Goal: Task Accomplishment & Management: Use online tool/utility

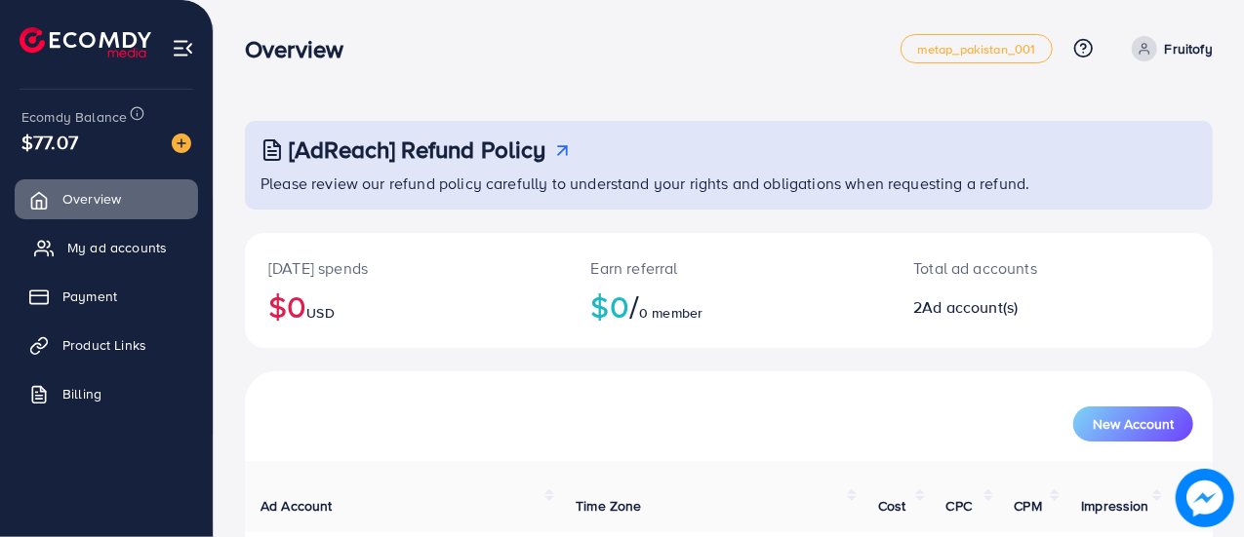
click at [102, 257] on span "My ad accounts" at bounding box center [116, 248] width 99 height 20
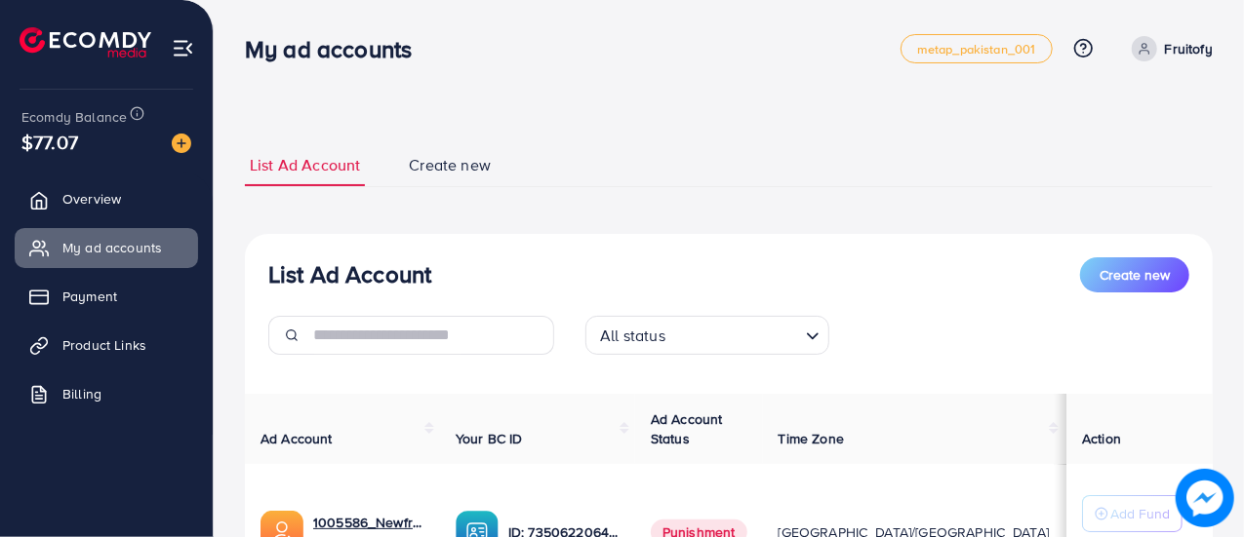
click at [183, 147] on img at bounding box center [182, 144] width 20 height 20
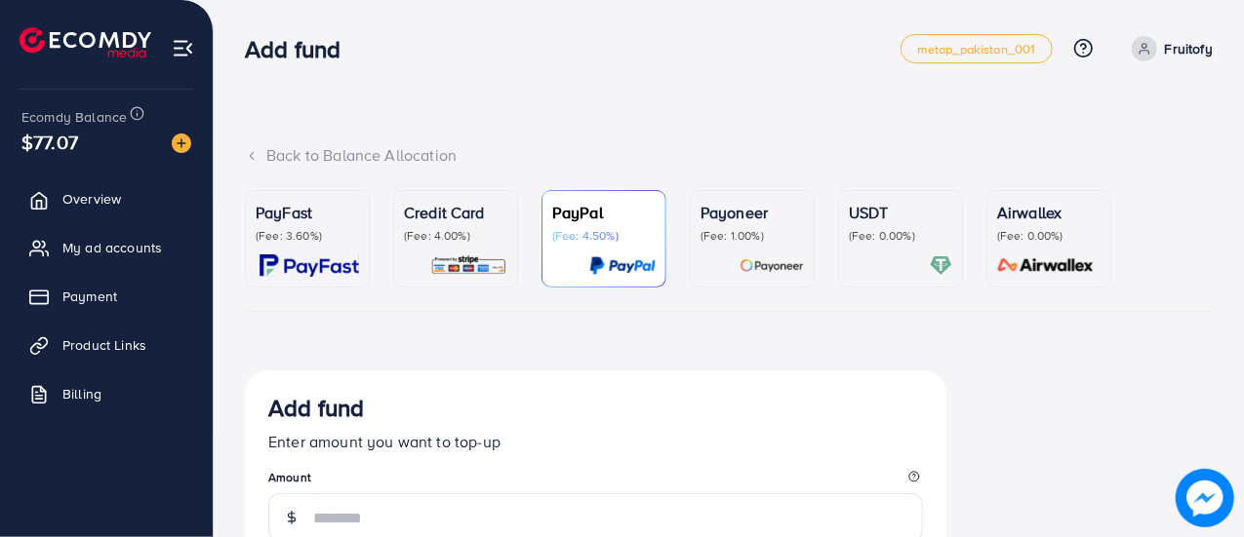
click at [881, 223] on p "USDT" at bounding box center [900, 212] width 103 height 23
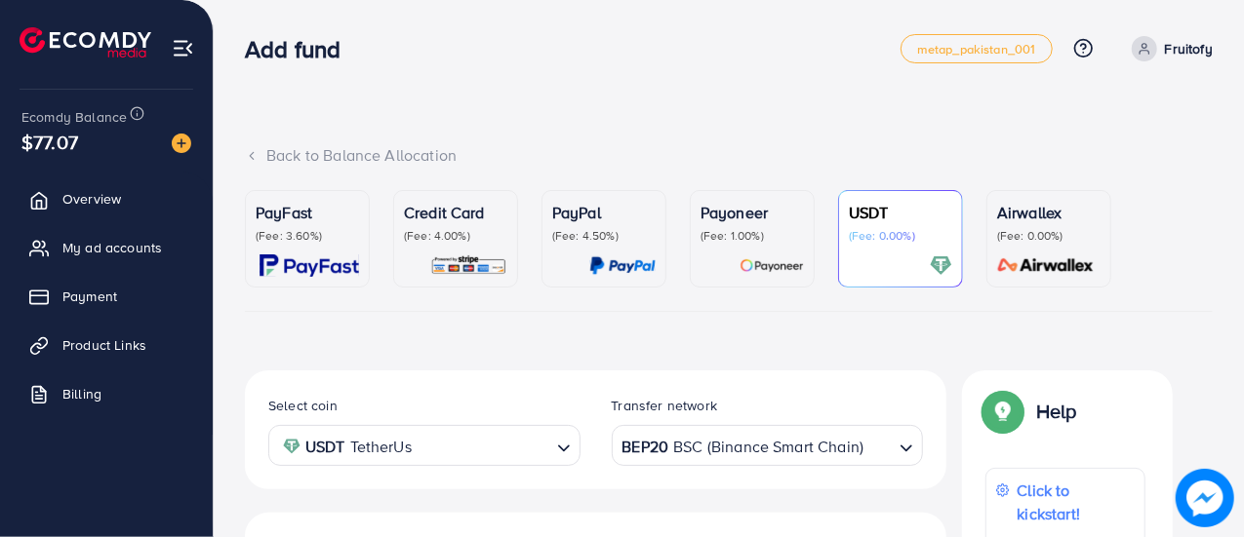
scroll to position [98, 0]
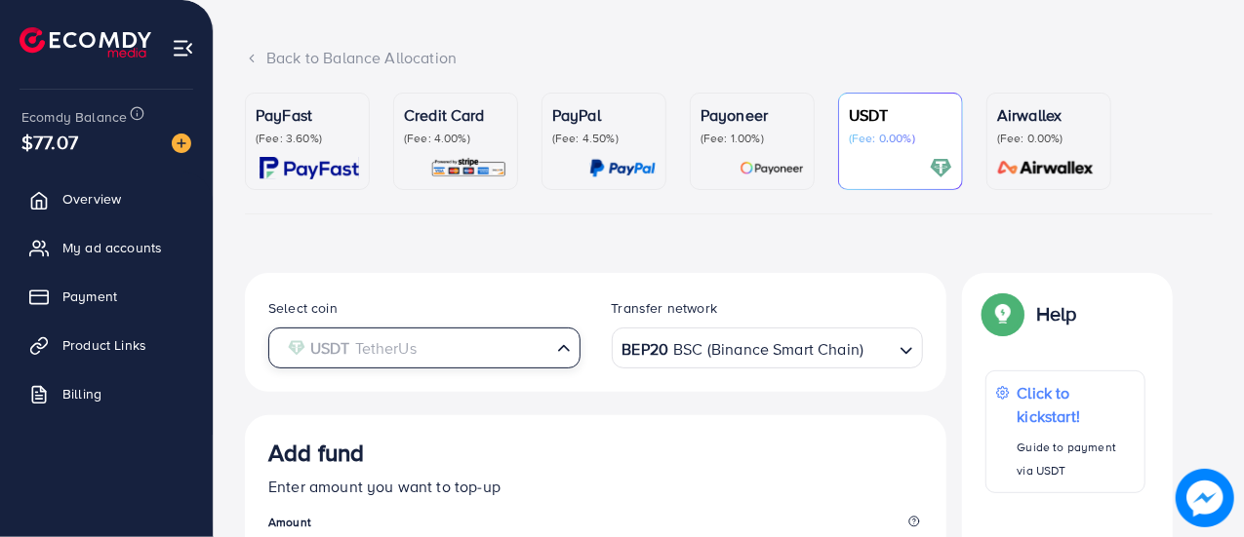
click at [544, 352] on input "Search for option" at bounding box center [413, 349] width 272 height 30
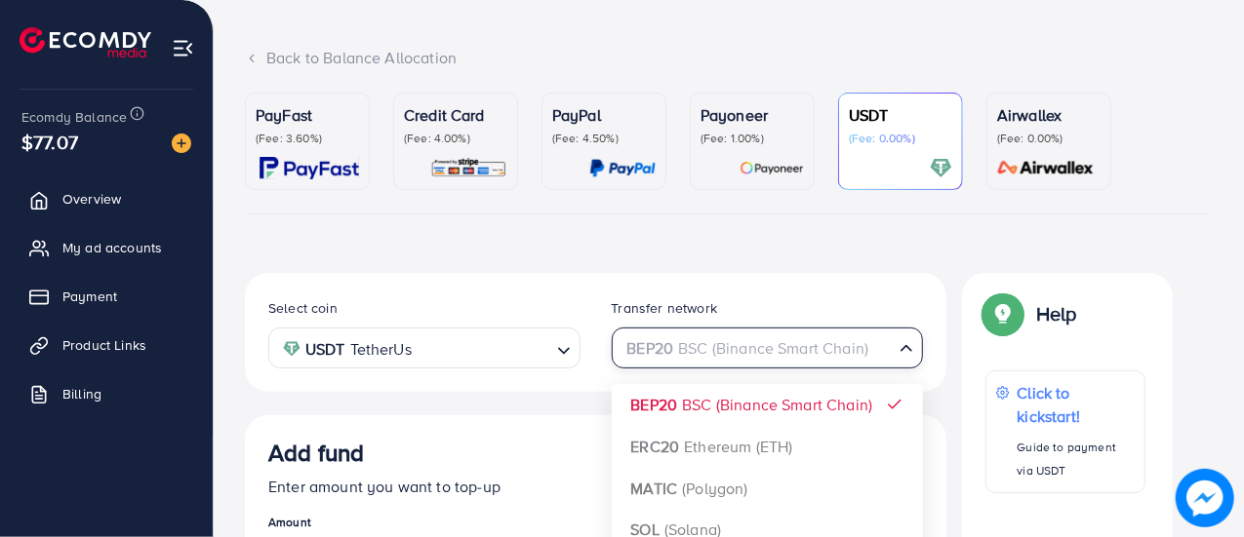
click at [684, 350] on div "BEP20 BSC (Binance Smart Chain)" at bounding box center [756, 347] width 276 height 34
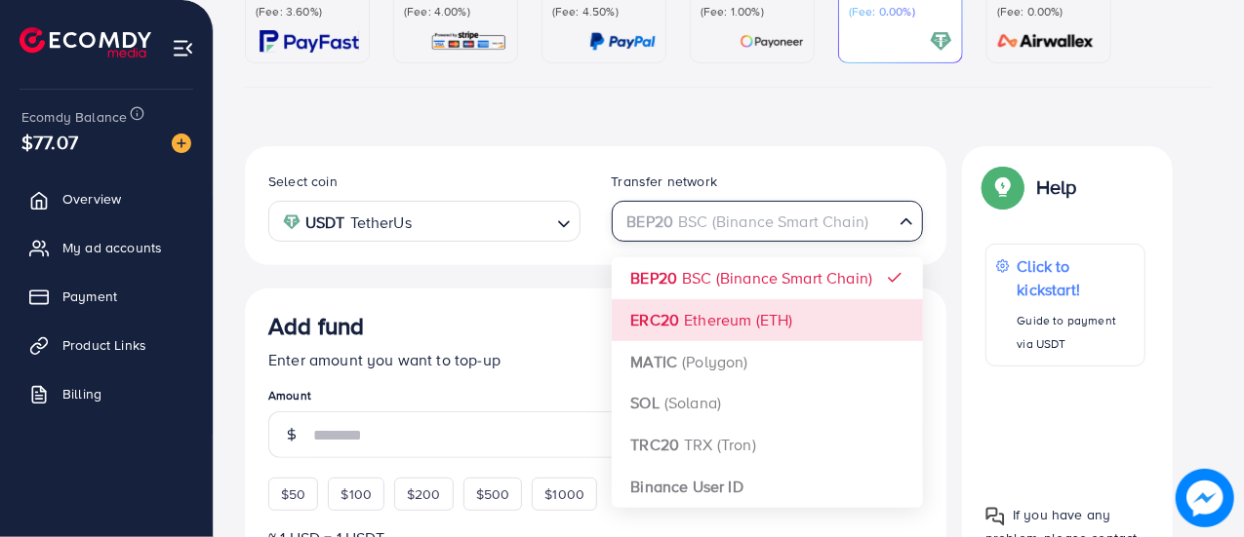
scroll to position [390, 0]
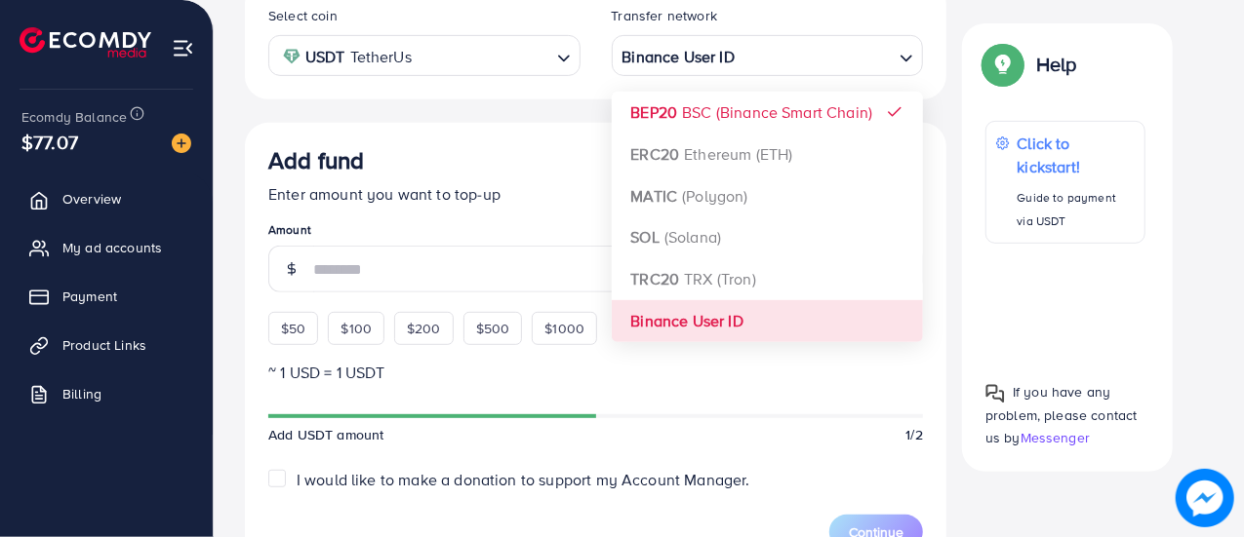
click at [709, 324] on div "Select coin USDT TetherUs Loading... Transfer network Binance User ID Loading..…" at bounding box center [595, 482] width 701 height 1005
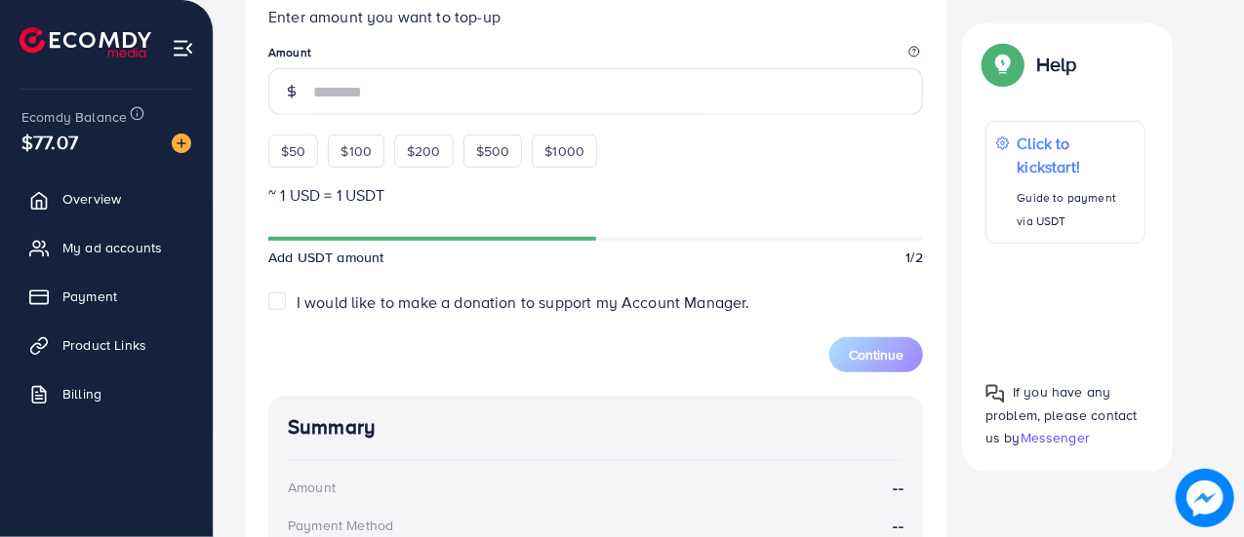
scroll to position [488, 0]
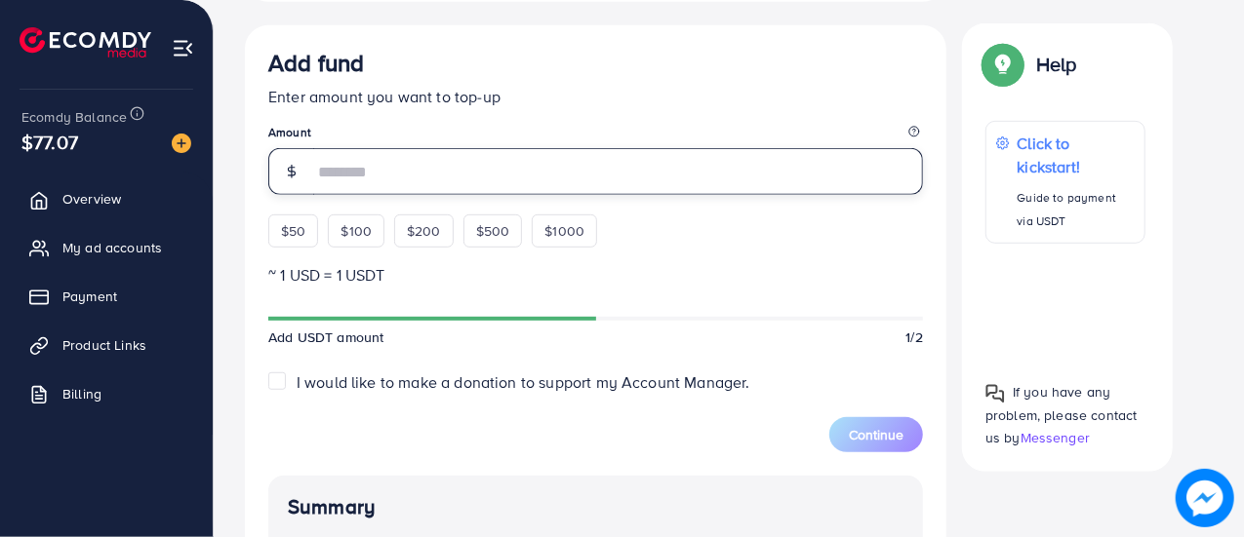
click at [337, 182] on input "number" at bounding box center [618, 171] width 610 height 47
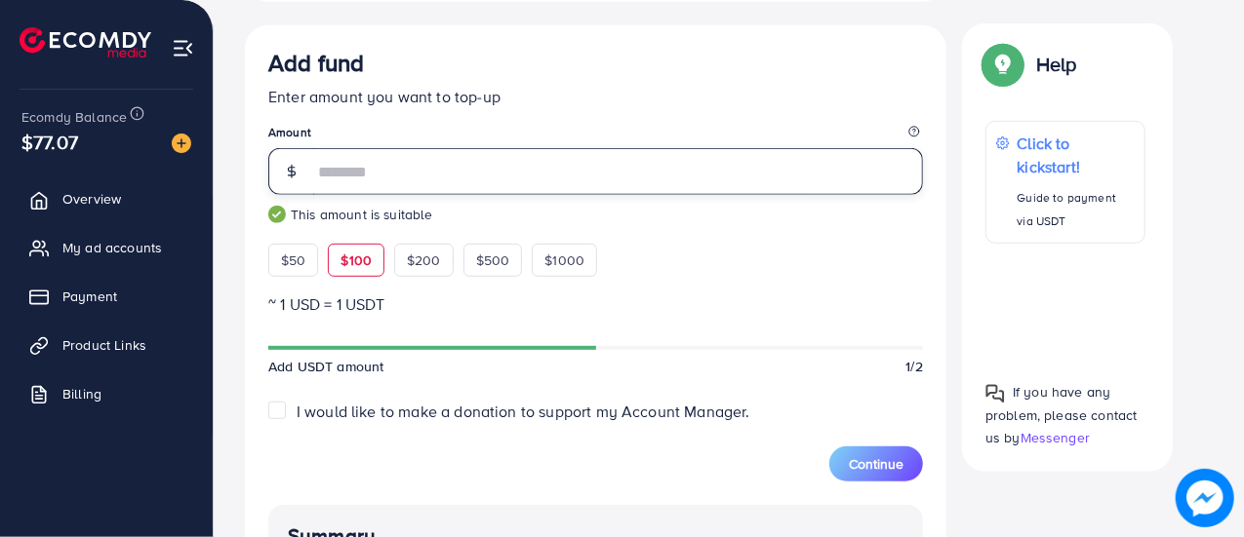
type input "***"
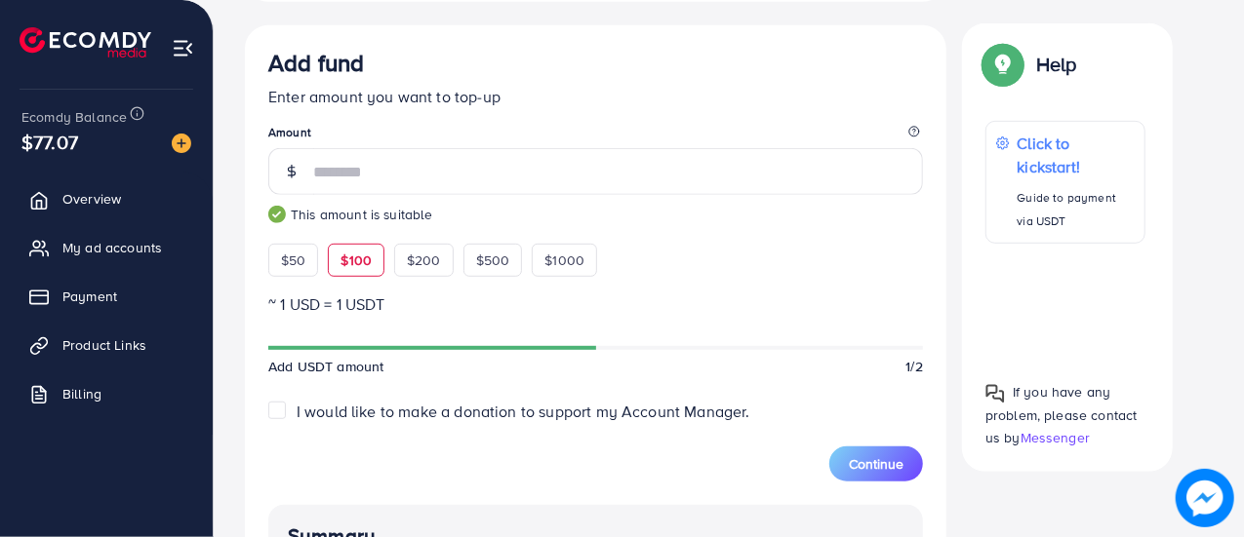
click at [735, 245] on div "Add fund Enter amount you want to top-up Amount *** This amount is suitable $50…" at bounding box center [595, 163] width 655 height 228
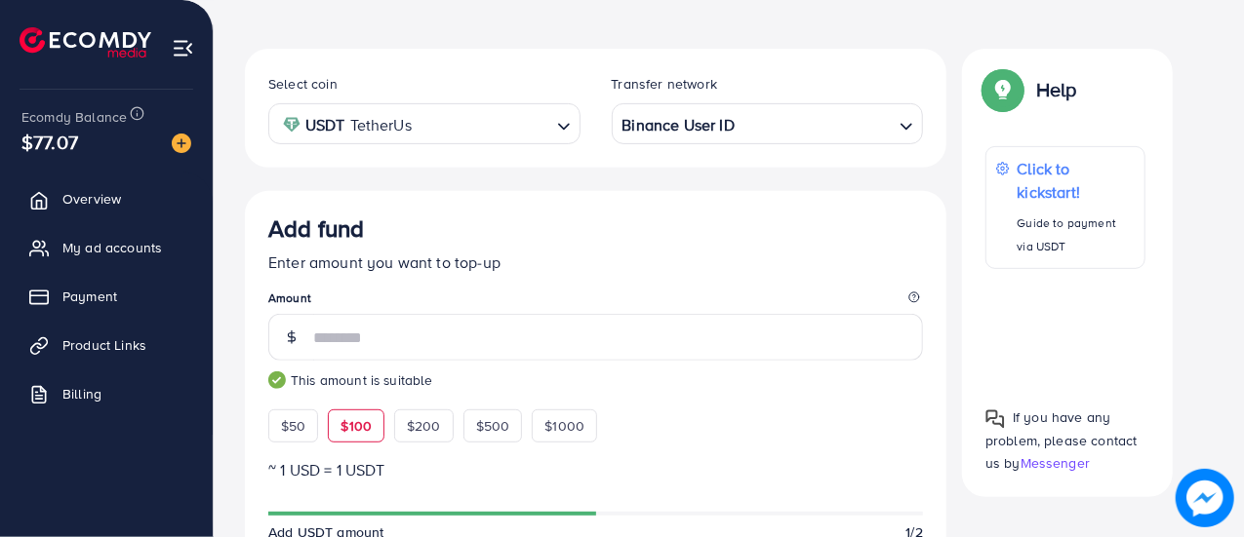
scroll to position [252, 0]
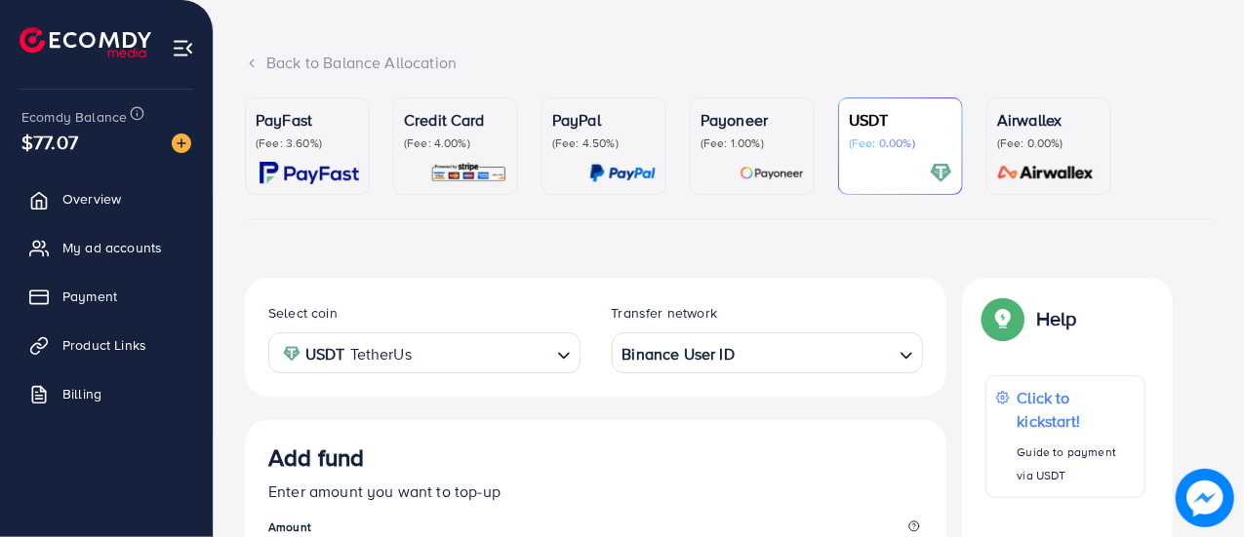
scroll to position [0, 0]
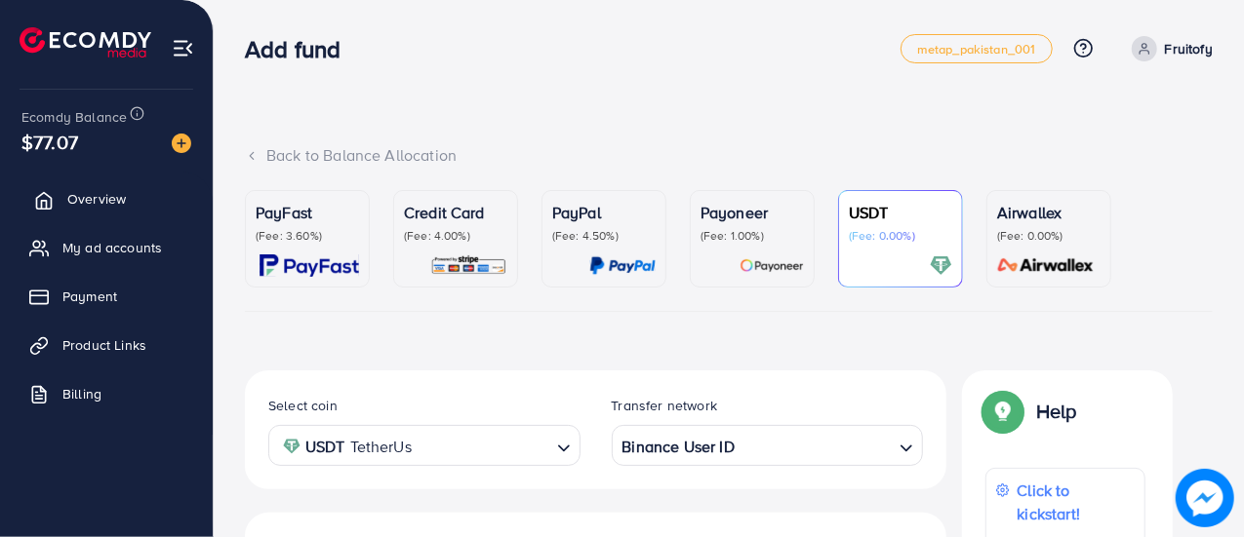
click at [80, 202] on span "Overview" at bounding box center [96, 199] width 59 height 20
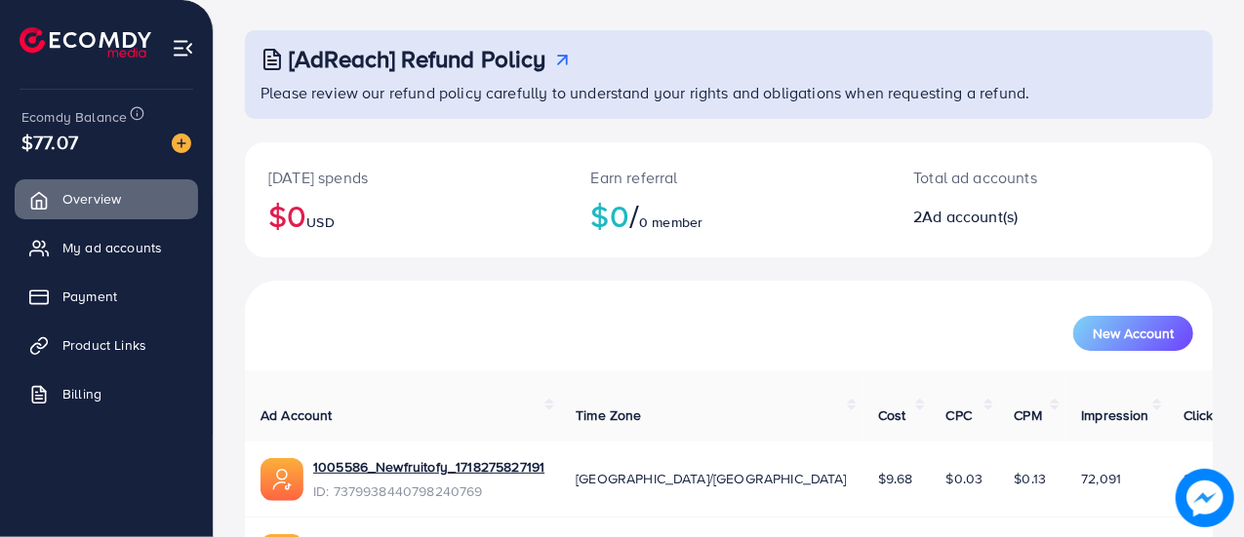
scroll to position [209, 0]
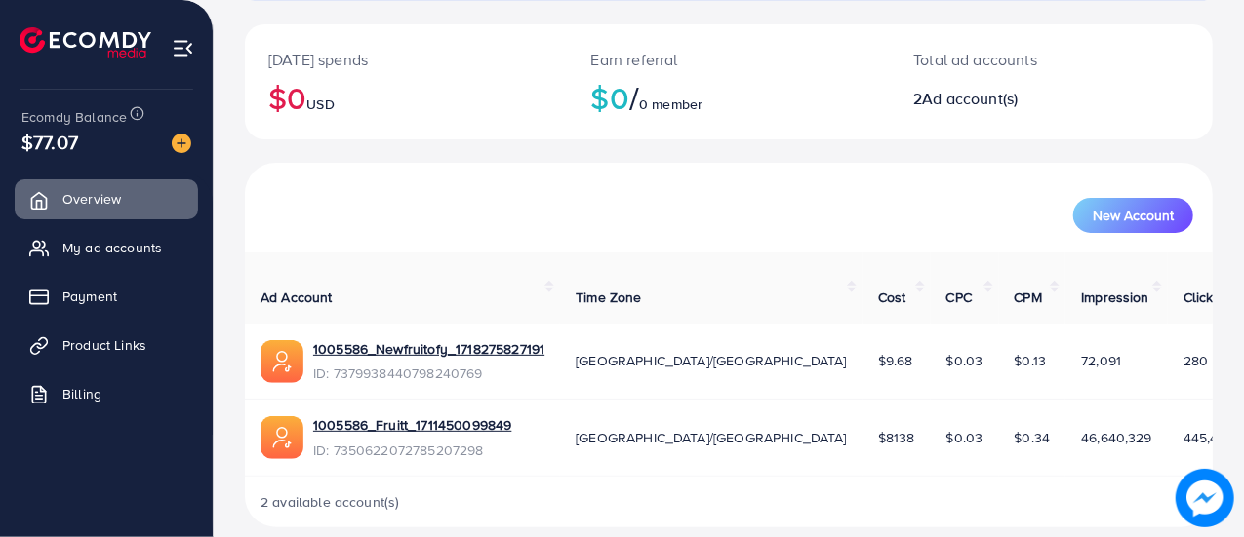
click at [878, 428] on span "$8138" at bounding box center [896, 438] width 37 height 20
click at [878, 351] on span "$9.68" at bounding box center [895, 361] width 35 height 20
click at [674, 190] on div "New Account" at bounding box center [729, 207] width 960 height 51
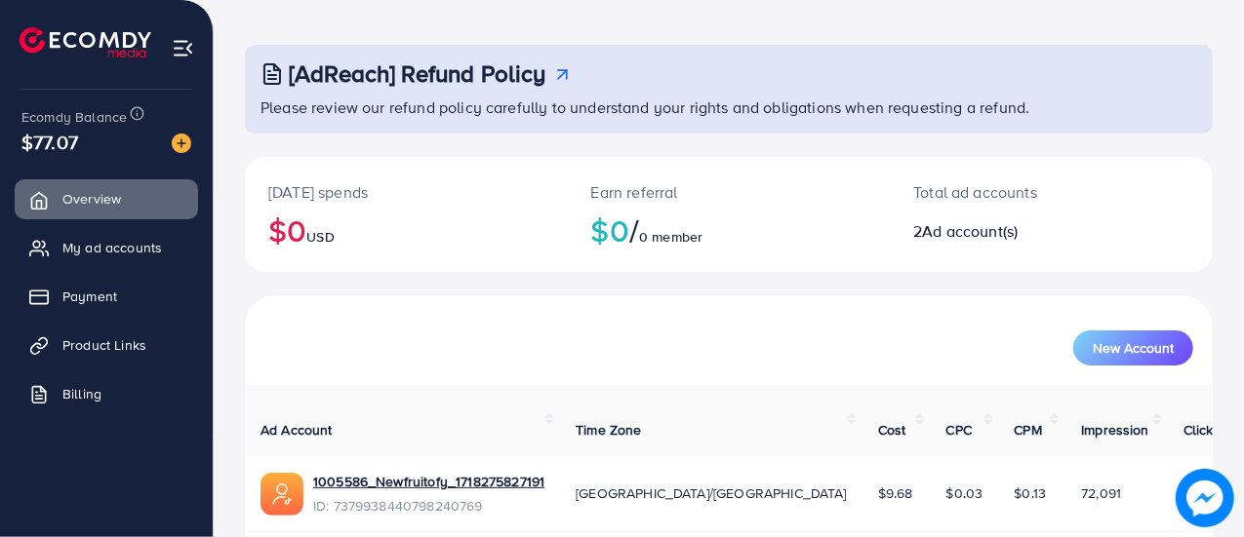
scroll to position [0, 0]
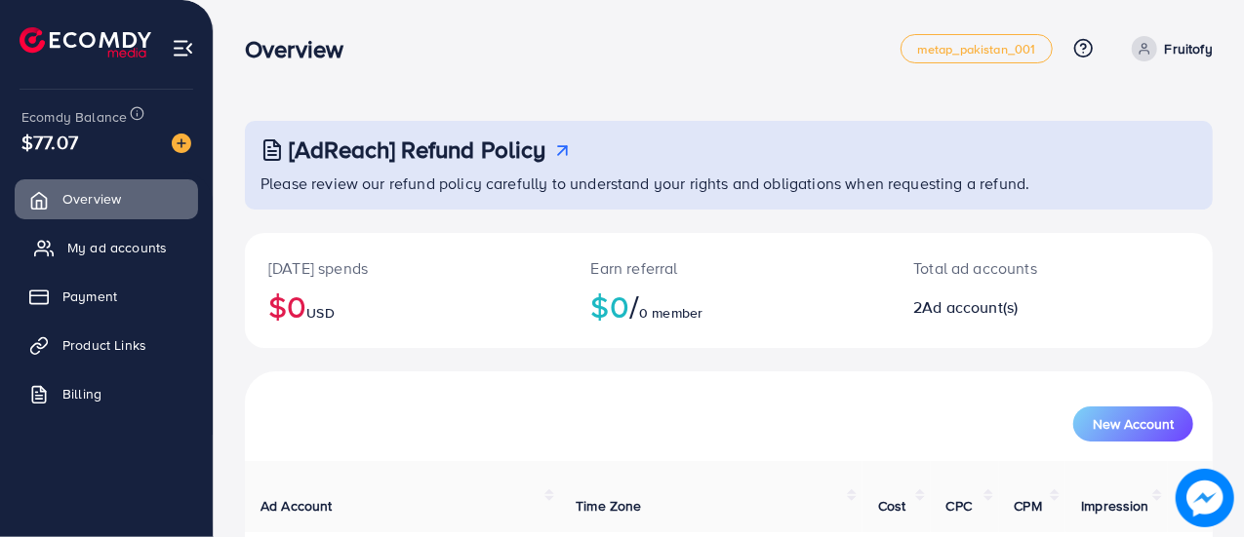
drag, startPoint x: 120, startPoint y: 243, endPoint x: 122, endPoint y: 256, distance: 12.8
click at [120, 243] on span "My ad accounts" at bounding box center [116, 248] width 99 height 20
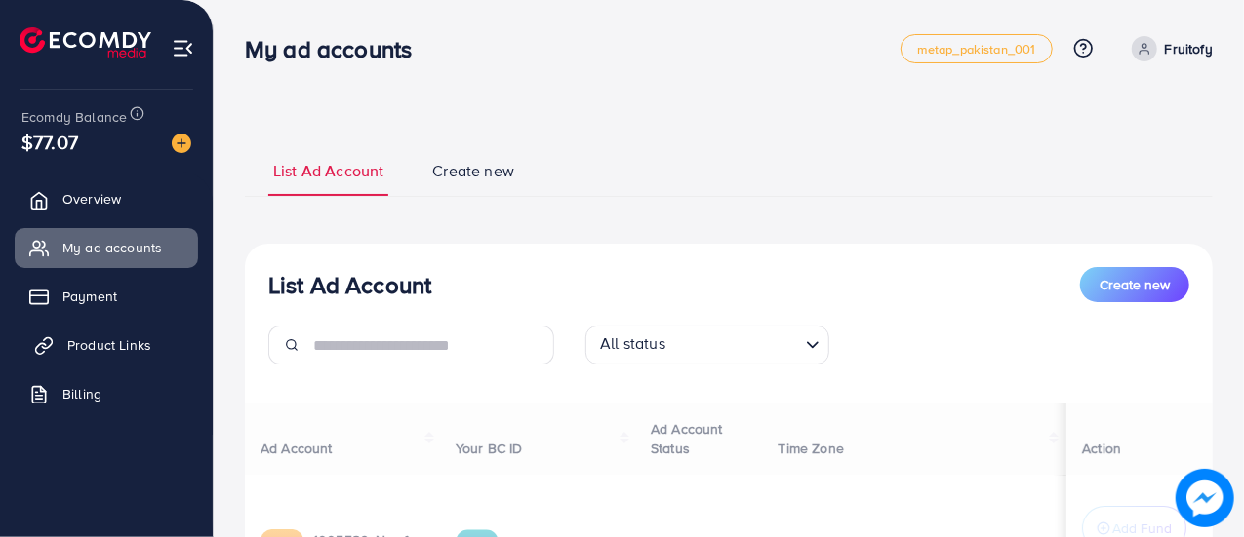
click at [118, 344] on span "Product Links" at bounding box center [109, 346] width 84 height 20
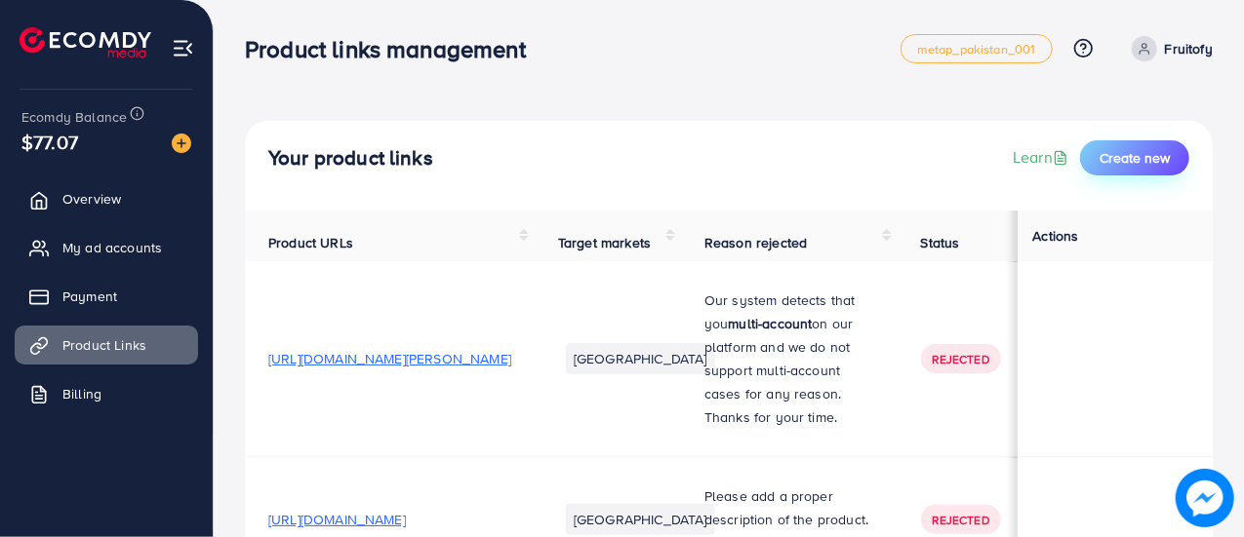
click at [1131, 161] on span "Create new" at bounding box center [1134, 158] width 70 height 20
